Goal: Task Accomplishment & Management: Use online tool/utility

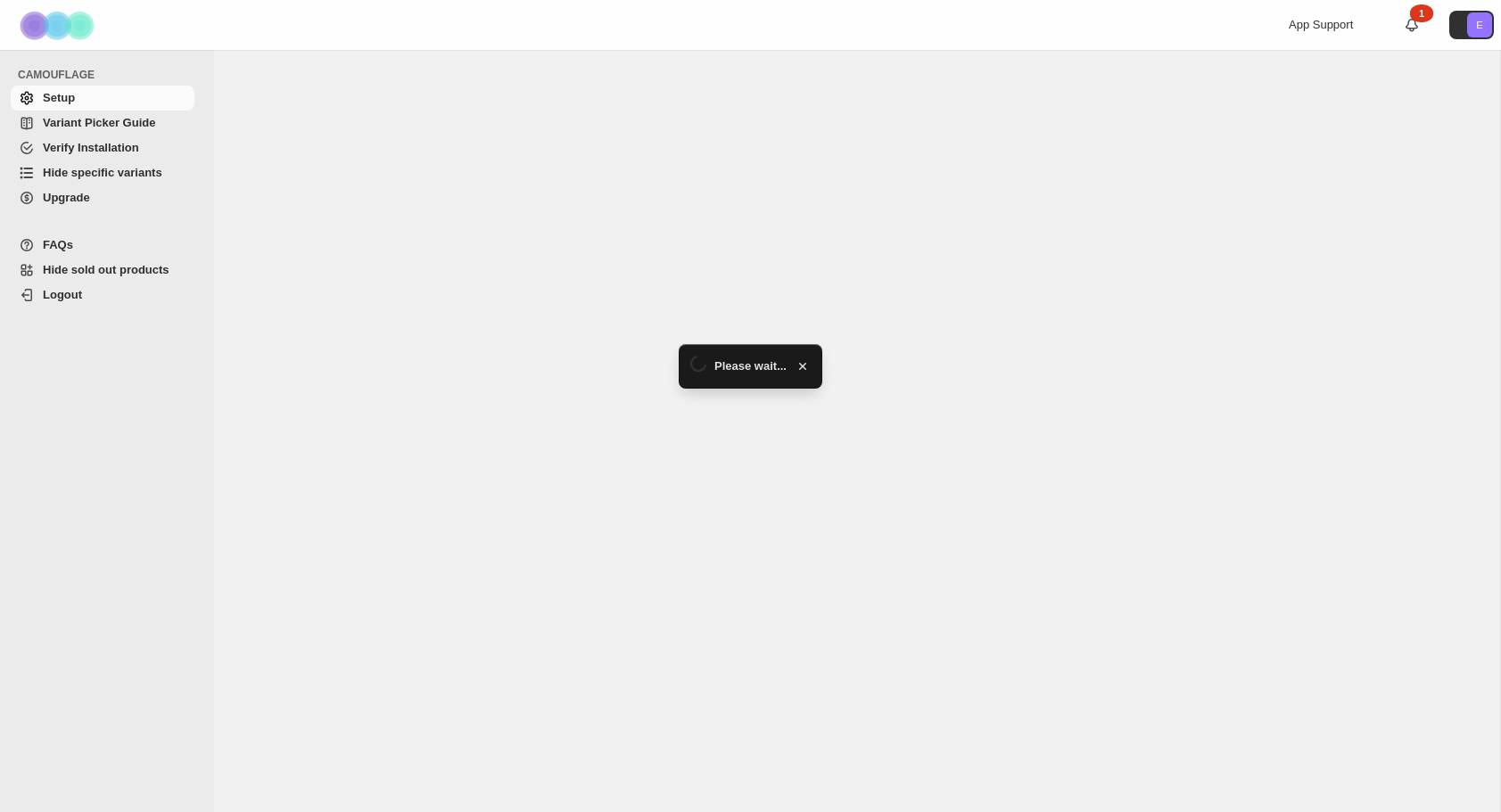
select select "******"
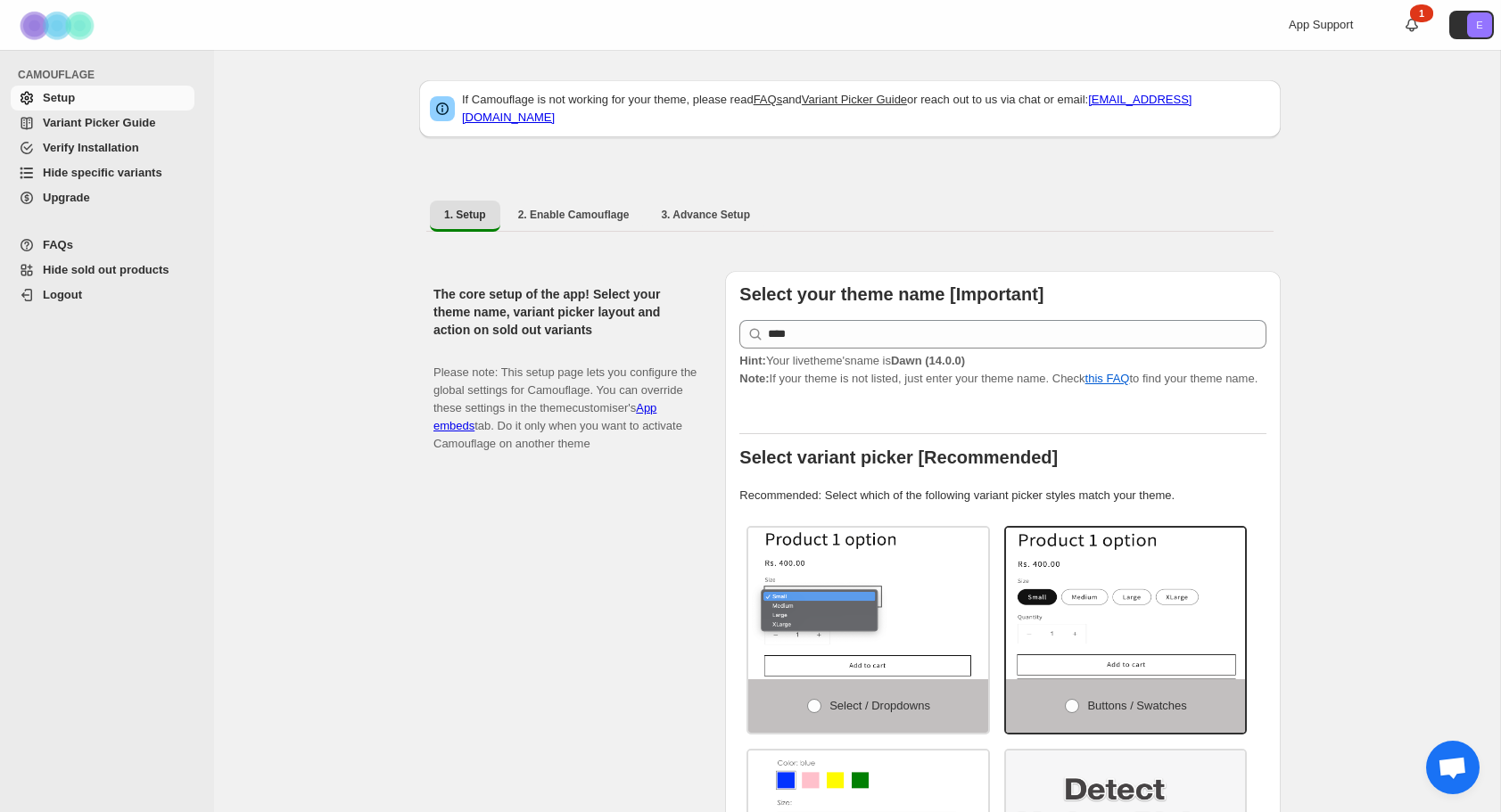
click at [104, 175] on span "Hide specific variants" at bounding box center [103, 172] width 120 height 13
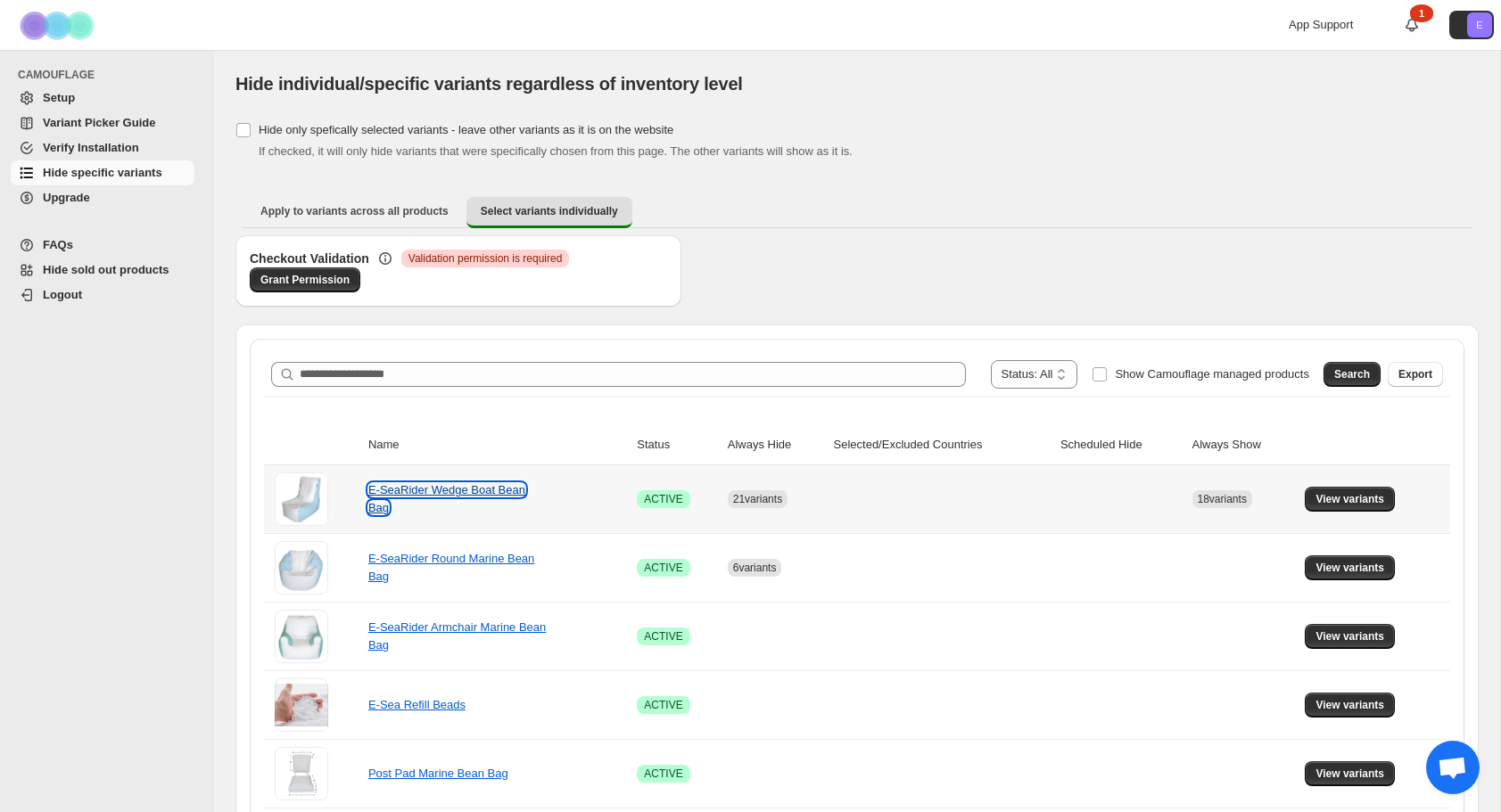
click at [456, 486] on link "E-SeaRider Wedge Boat Bean Bag" at bounding box center [447, 498] width 157 height 31
click at [1382, 496] on span "View variants" at bounding box center [1349, 499] width 68 height 14
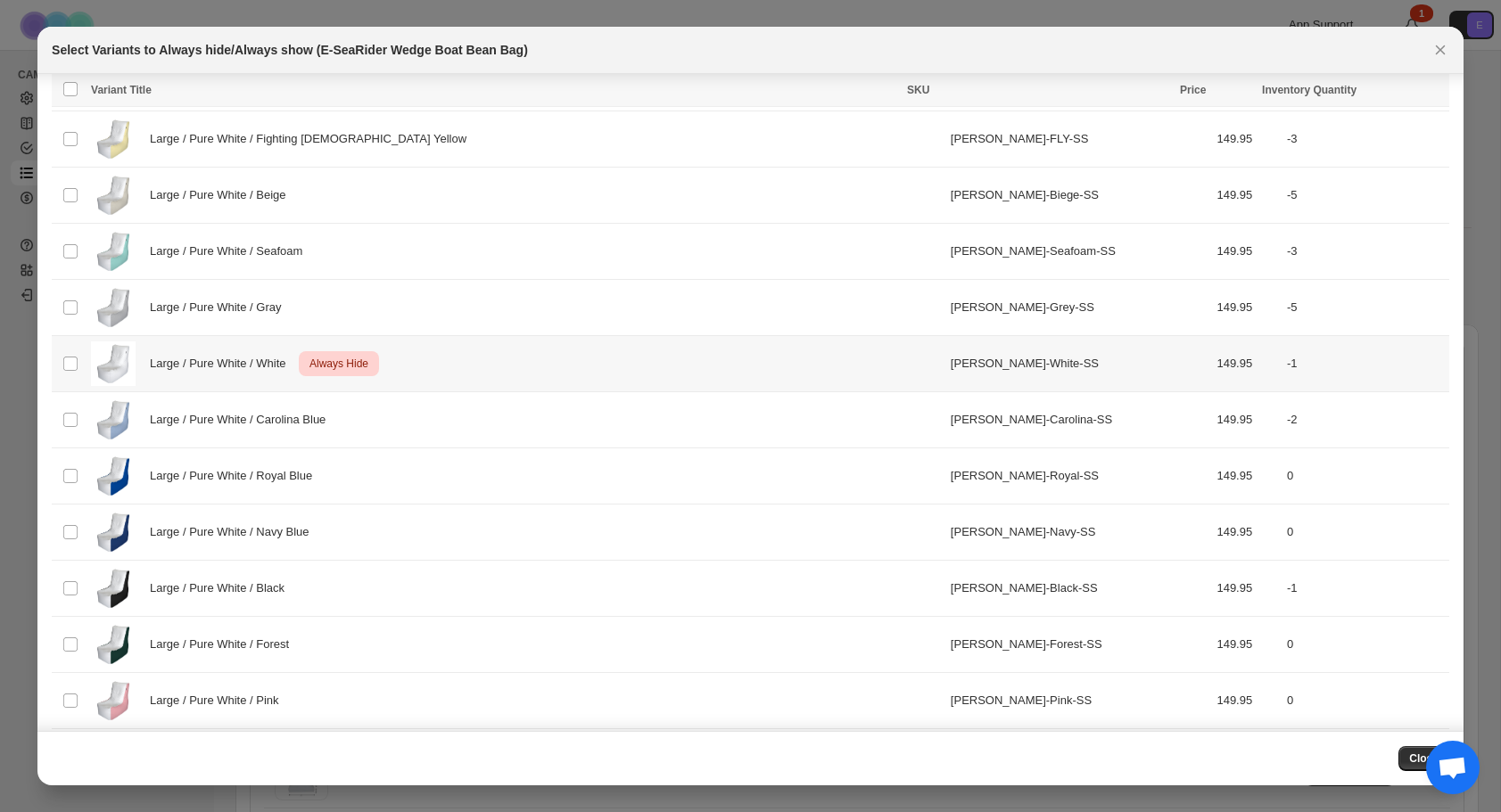
scroll to position [3484, 0]
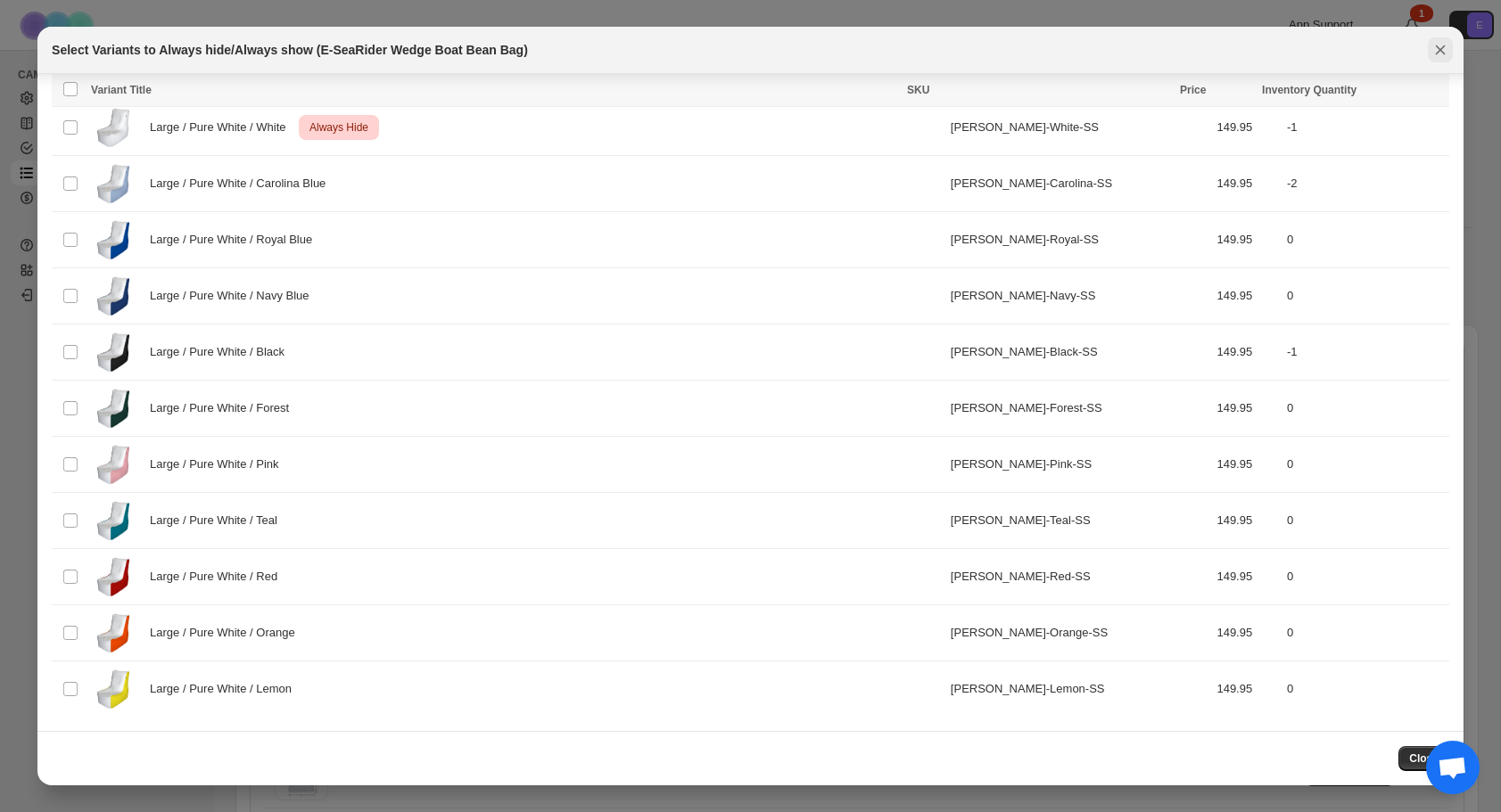
click at [1429, 49] on button "Close" at bounding box center [1440, 50] width 25 height 25
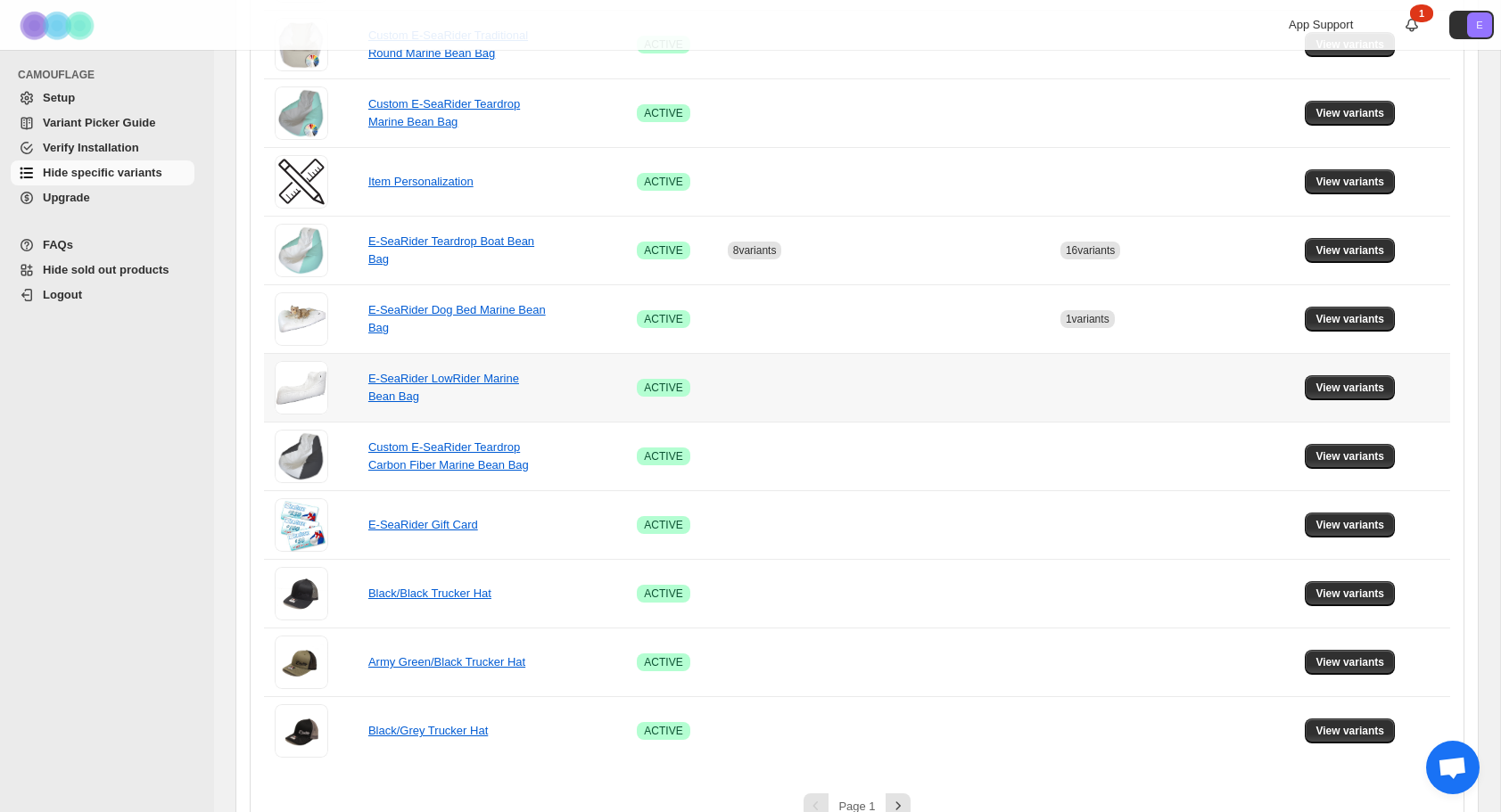
scroll to position [1108, 0]
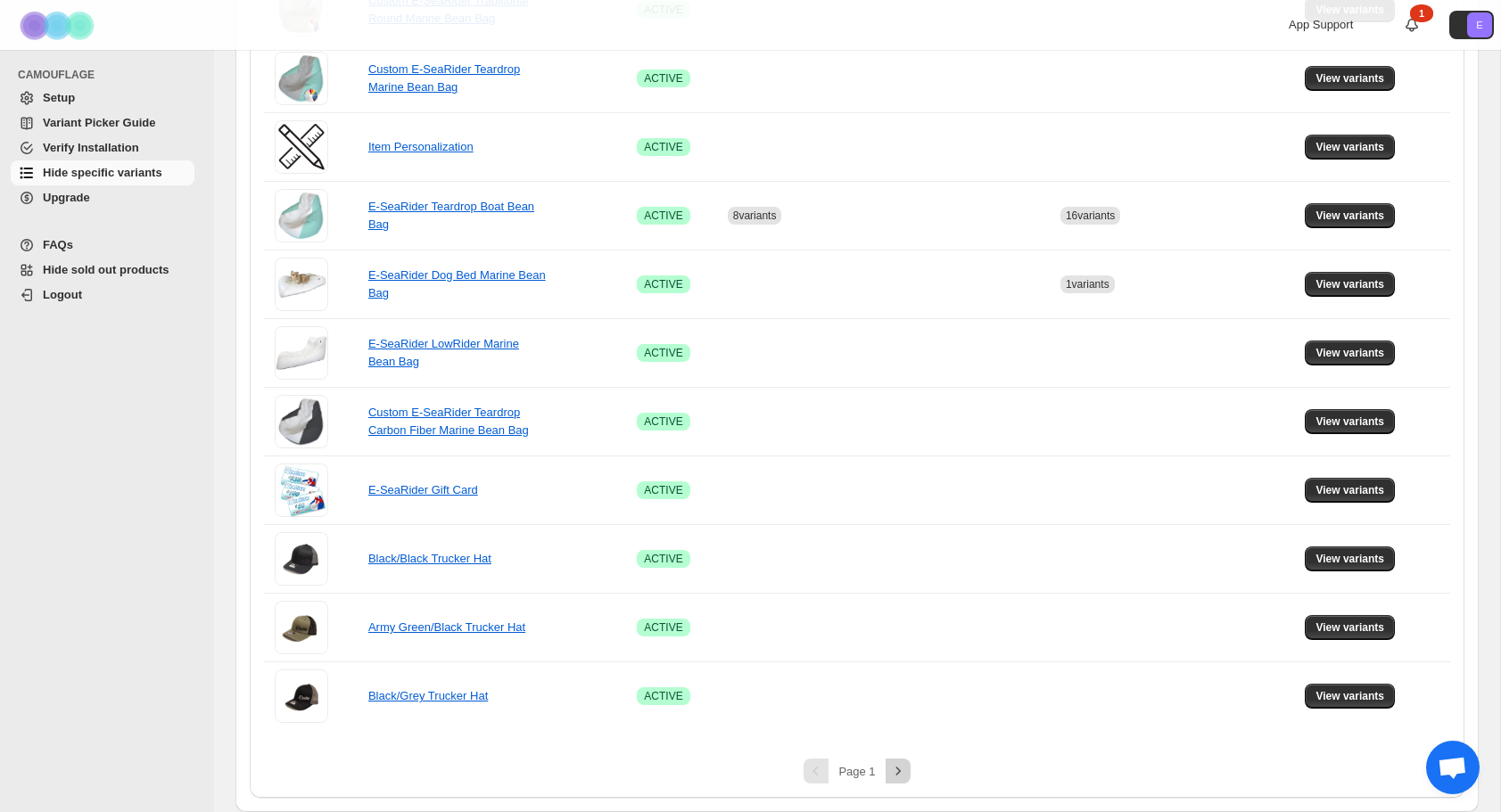
click at [896, 771] on icon "Next" at bounding box center [898, 771] width 18 height 18
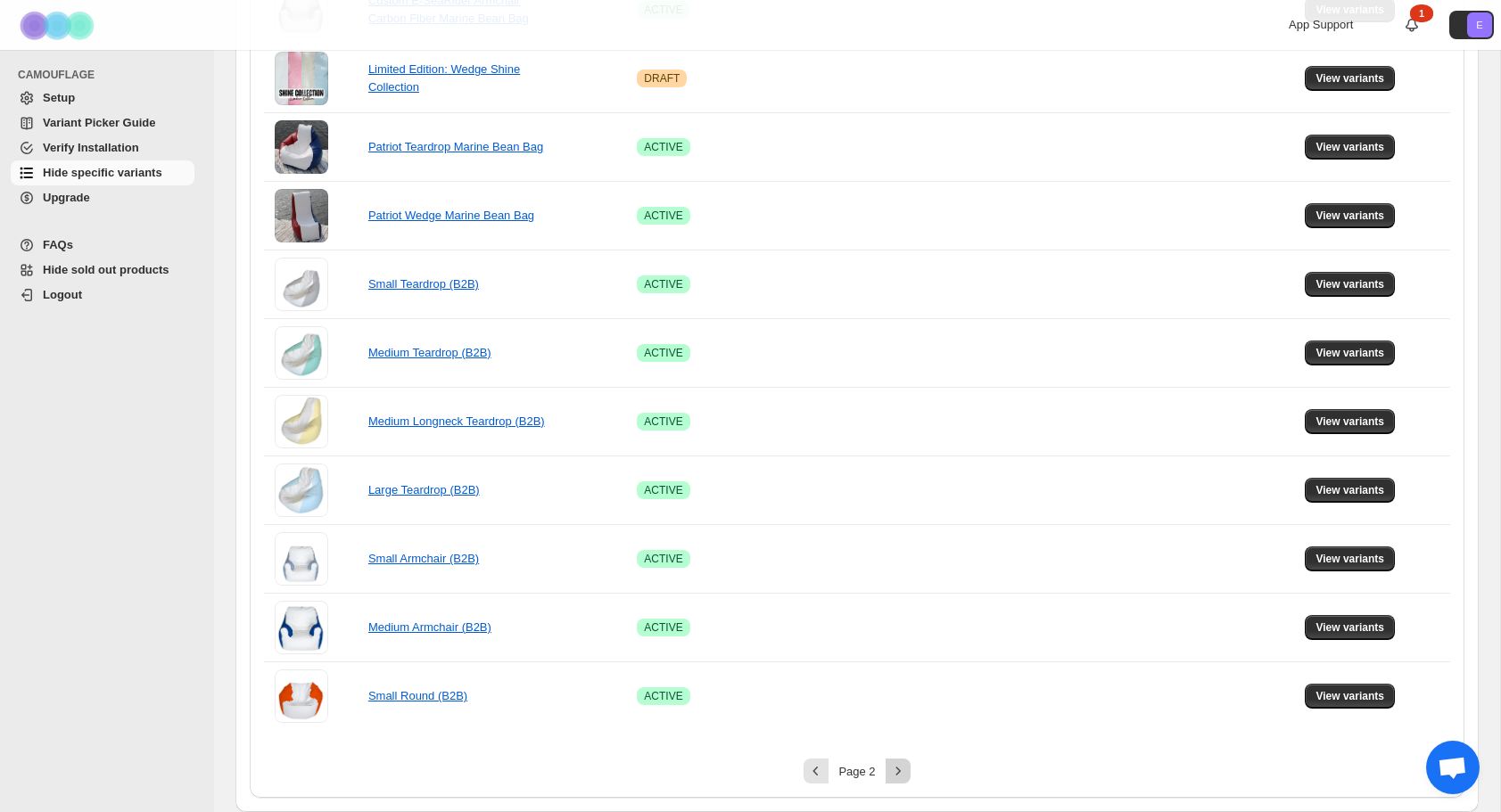
click at [901, 770] on icon "Next" at bounding box center [898, 771] width 18 height 18
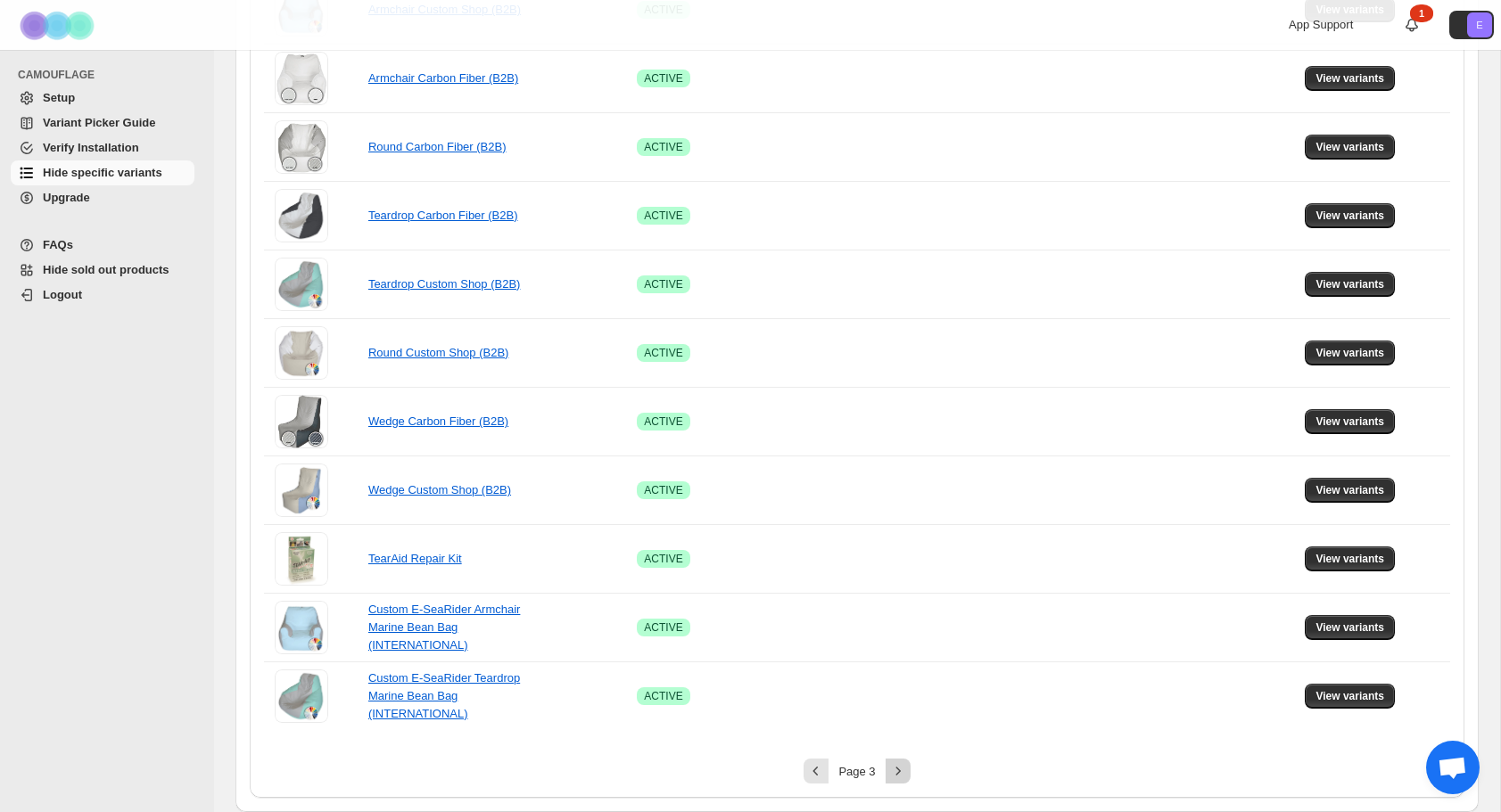
click at [895, 779] on icon "Next" at bounding box center [898, 771] width 18 height 18
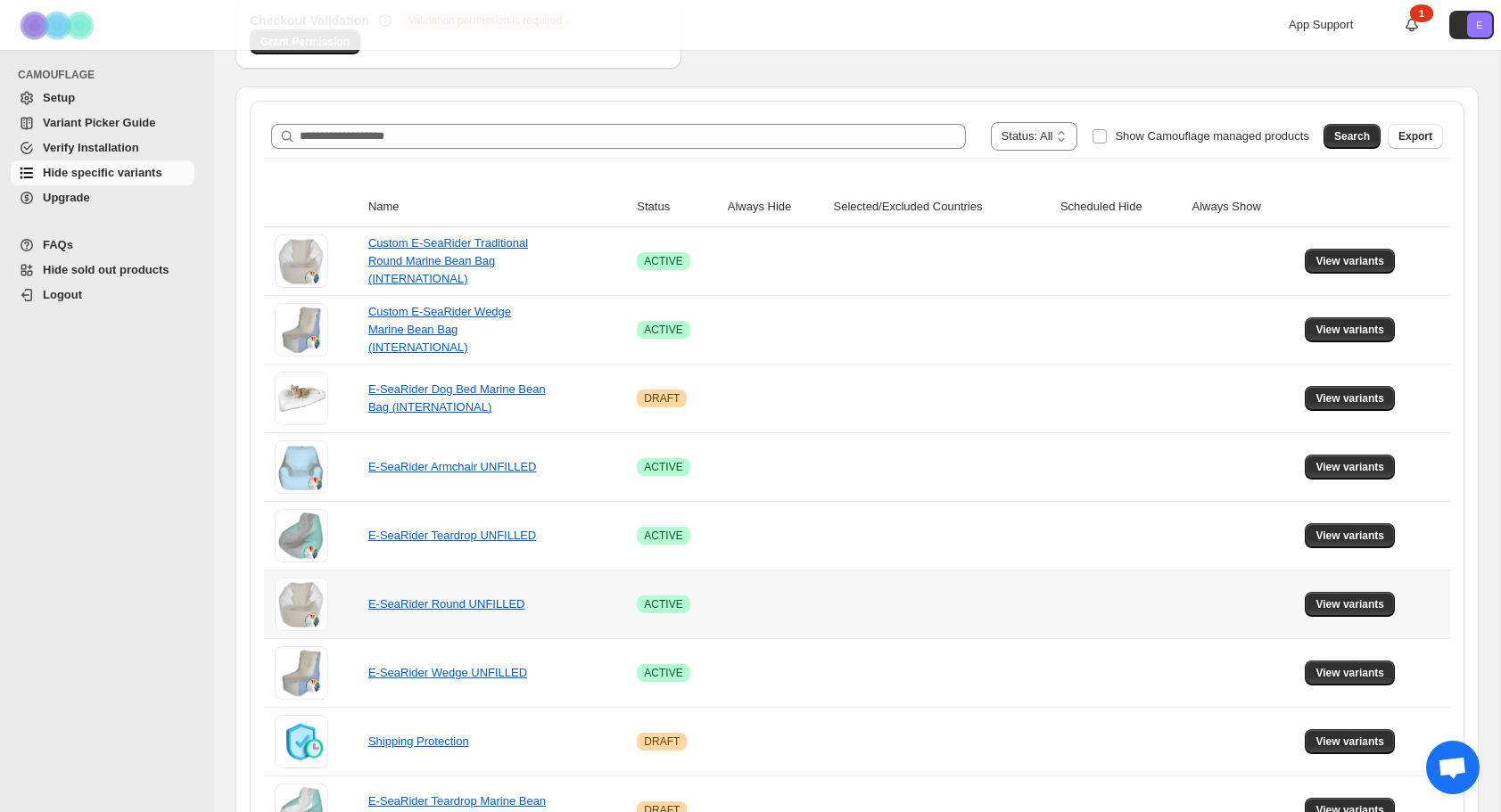
scroll to position [236, 0]
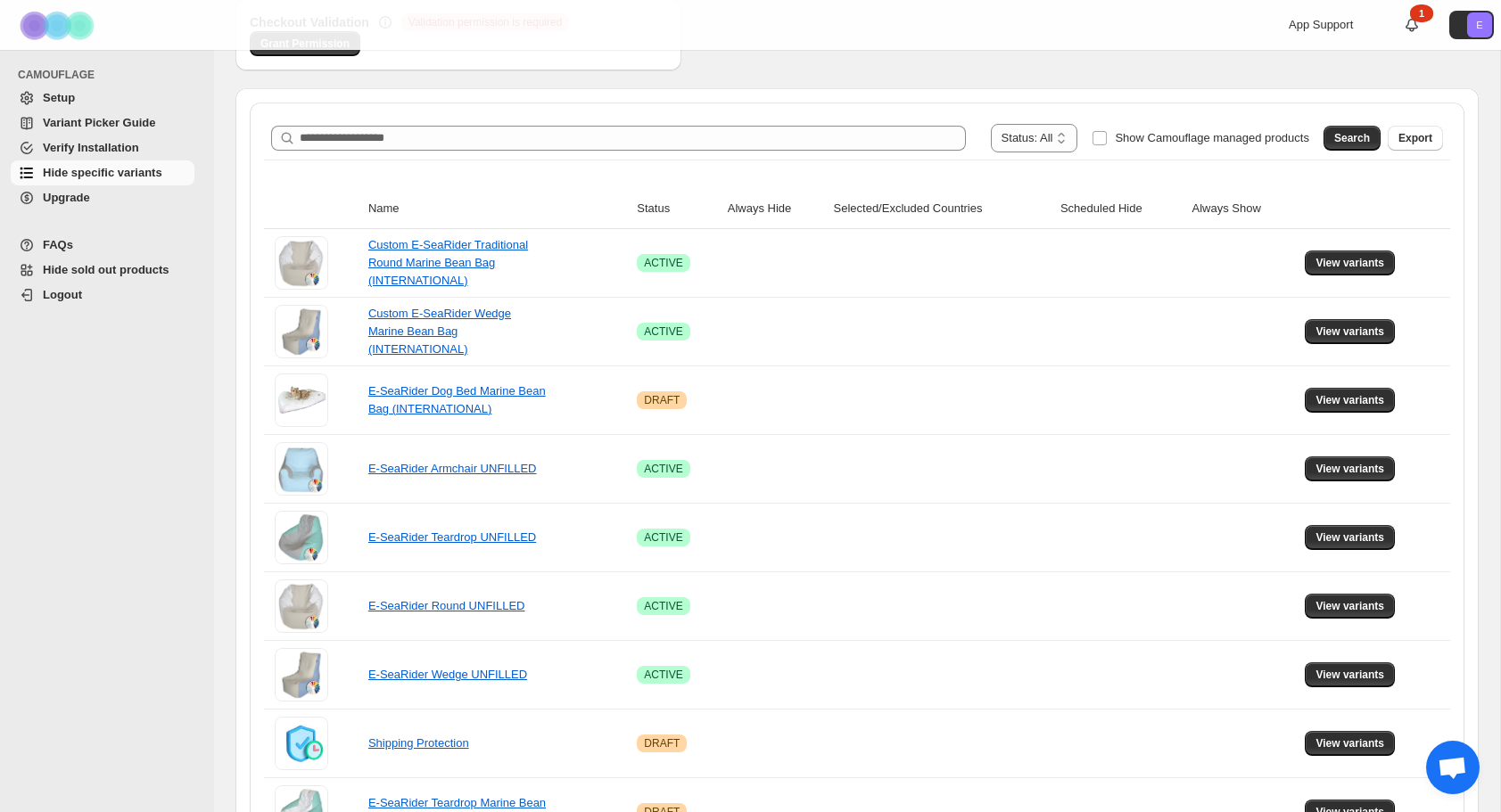
click at [1027, 119] on div "**********" at bounding box center [857, 139] width 1186 height 43
click at [1027, 139] on select "**********" at bounding box center [1034, 138] width 87 height 28
click at [1345, 140] on span "Search" at bounding box center [1352, 138] width 36 height 14
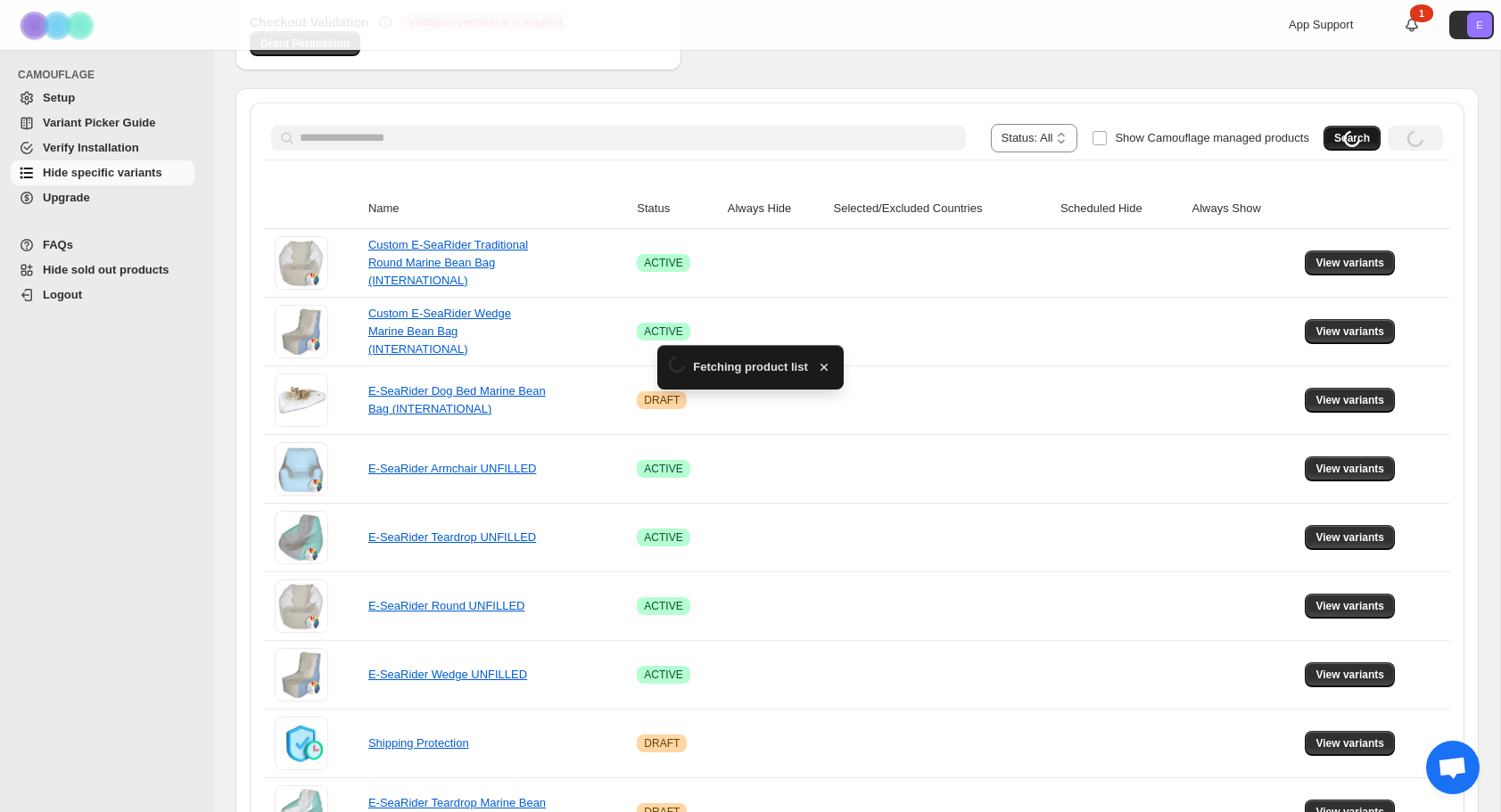
scroll to position [9, 0]
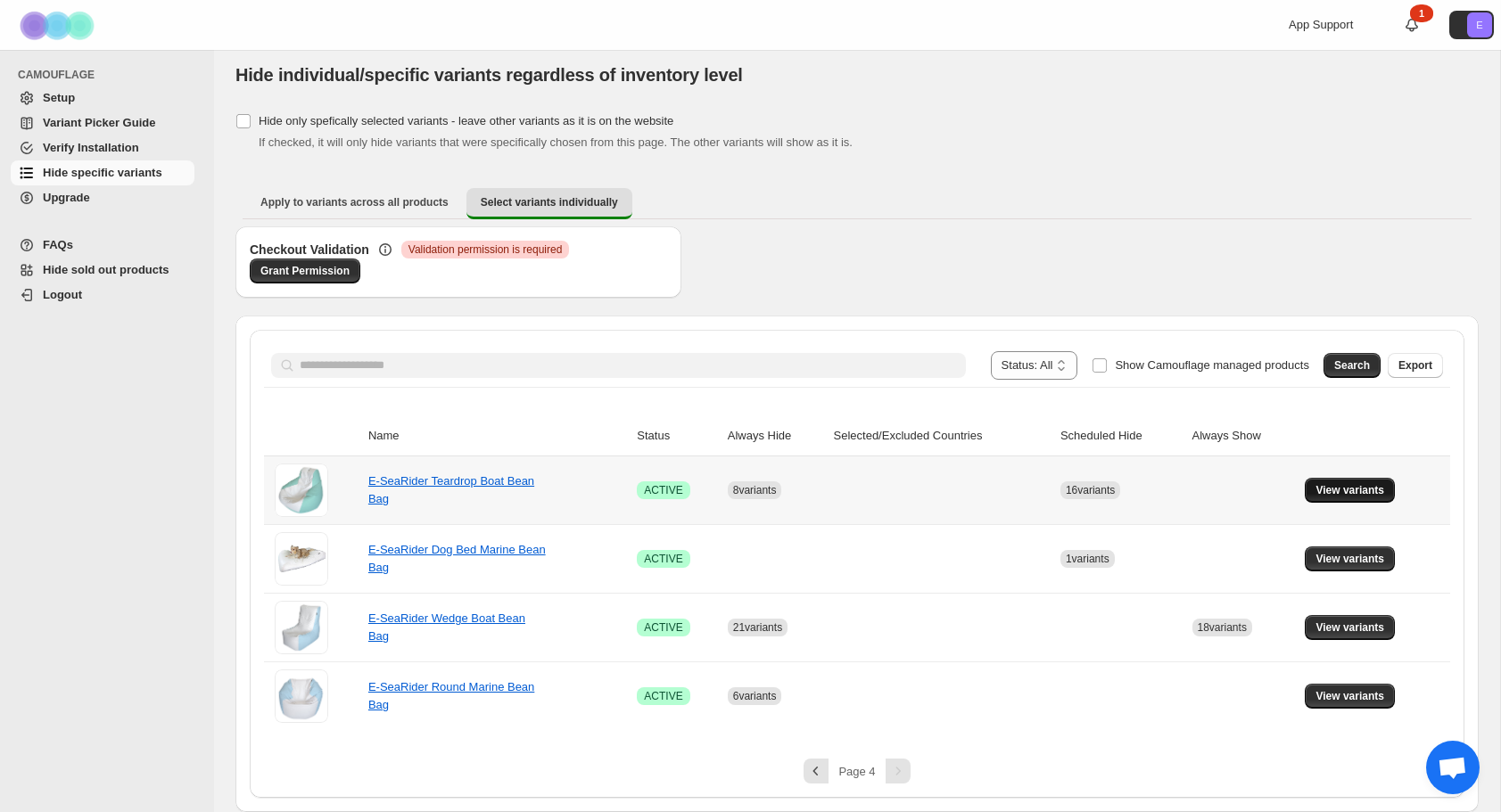
click at [1360, 496] on span "View variants" at bounding box center [1349, 490] width 68 height 14
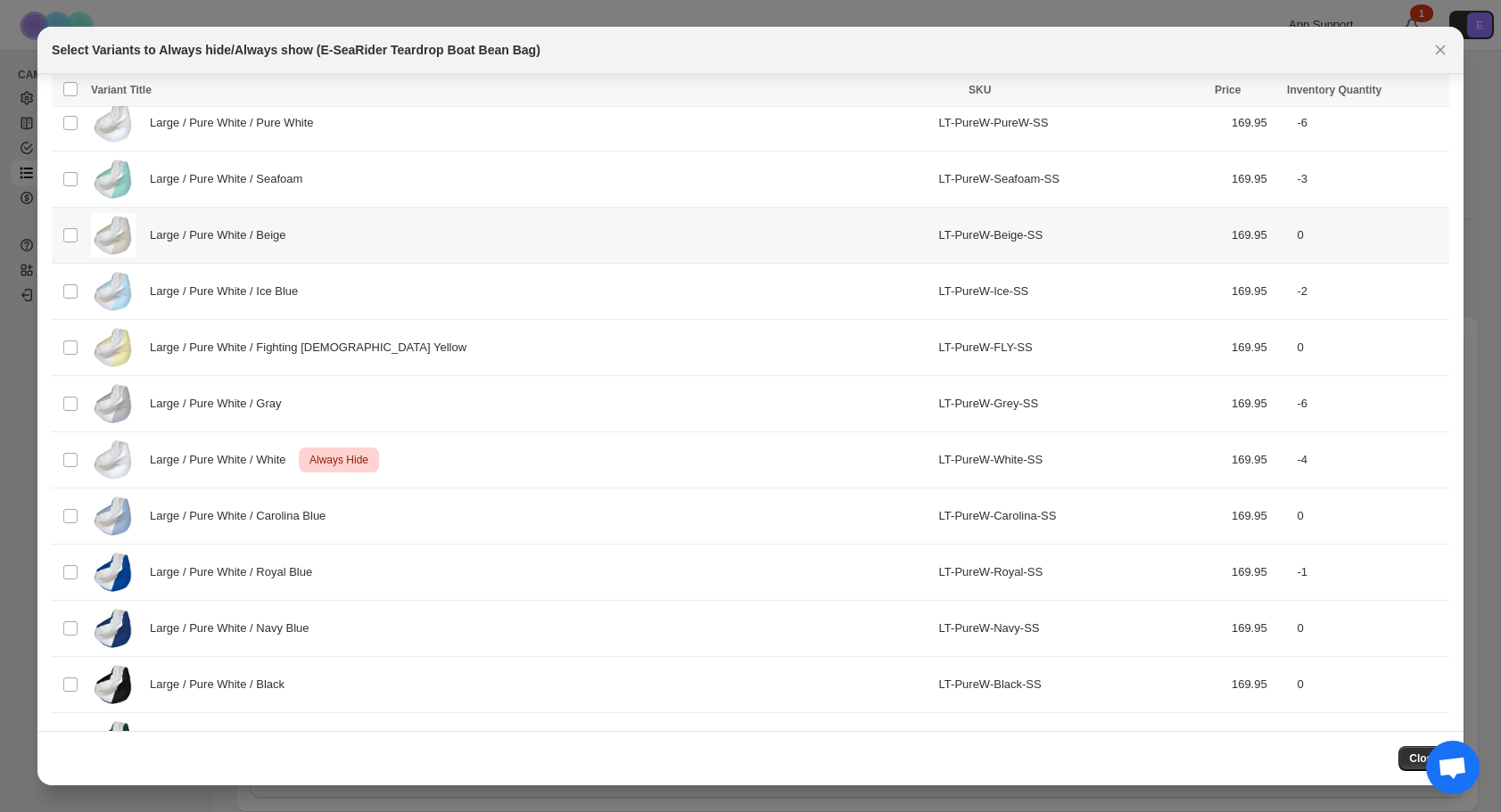
scroll to position [7529, 0]
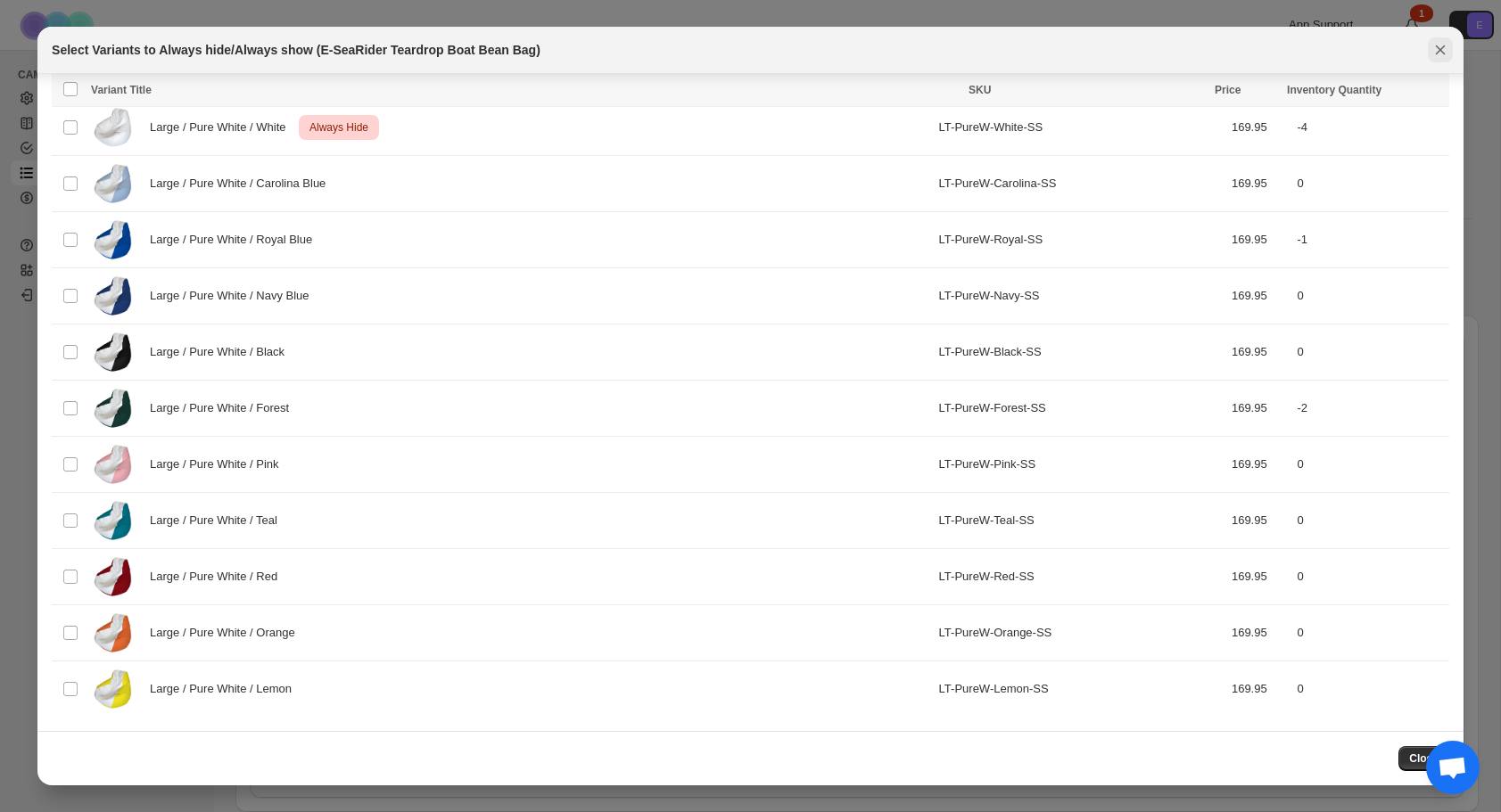
click at [1437, 50] on icon "Close" at bounding box center [1440, 50] width 18 height 18
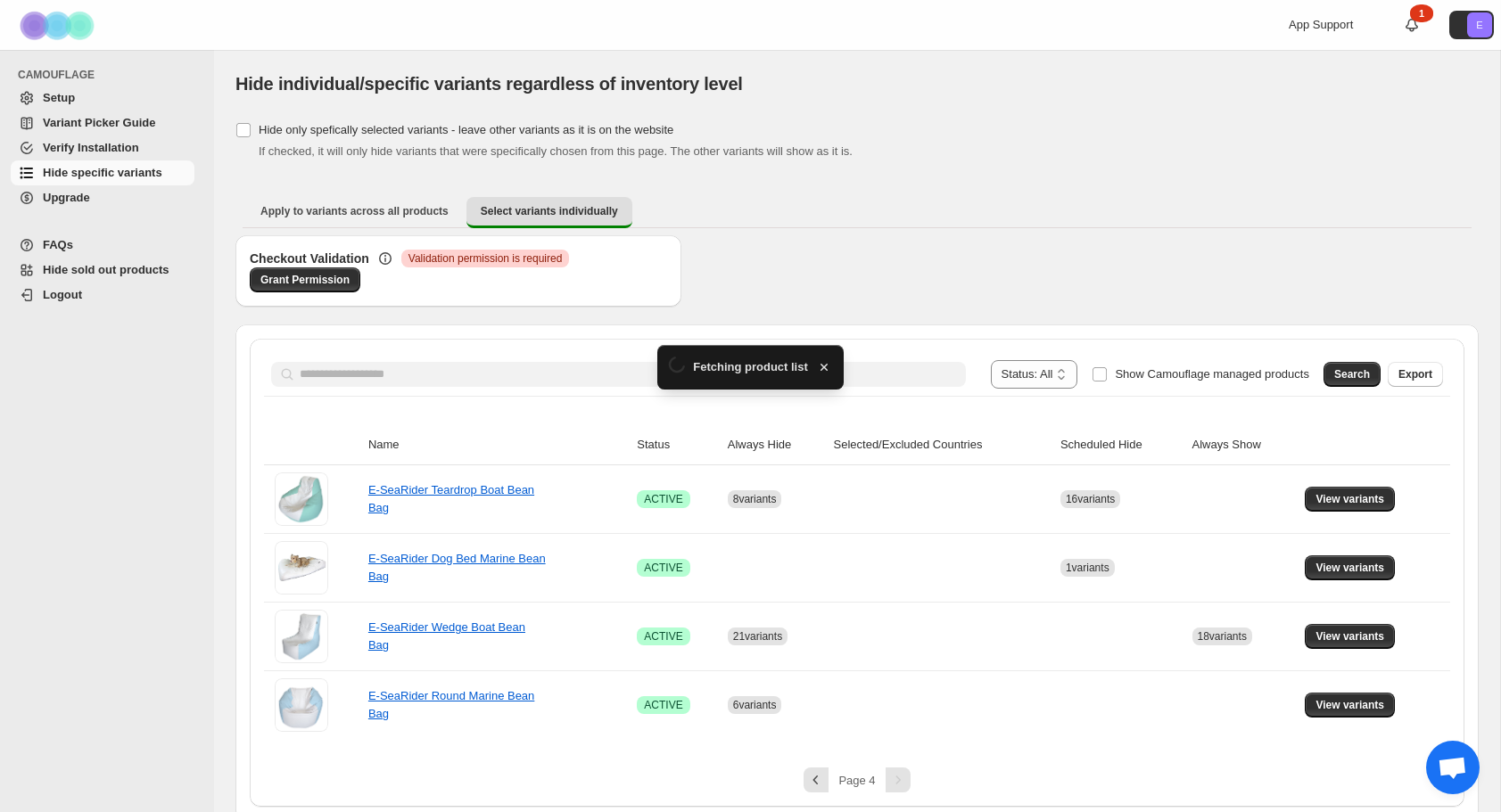
scroll to position [9, 0]
